Goal: Navigation & Orientation: Find specific page/section

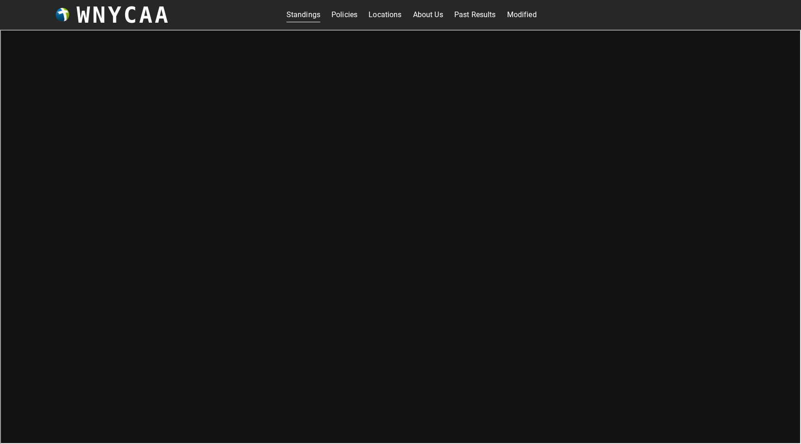
click at [385, 17] on link "Locations" at bounding box center [384, 14] width 33 height 15
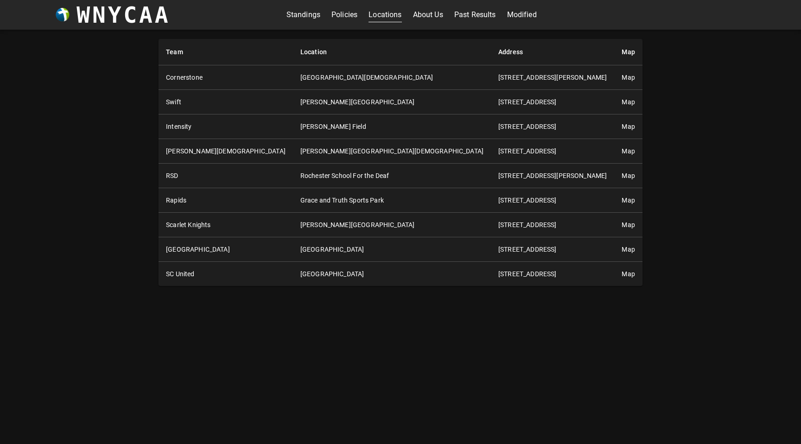
click at [436, 14] on link "About Us" at bounding box center [428, 14] width 30 height 15
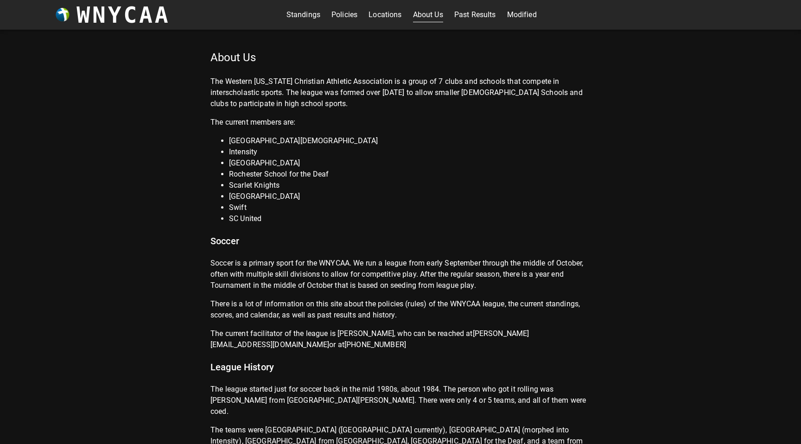
click at [488, 13] on link "Past Results" at bounding box center [475, 14] width 42 height 15
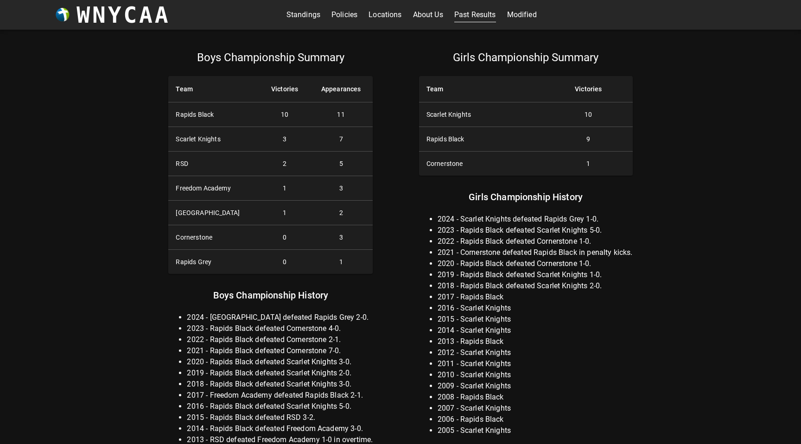
click at [292, 14] on link "Standings" at bounding box center [303, 14] width 34 height 15
